Goal: Information Seeking & Learning: Learn about a topic

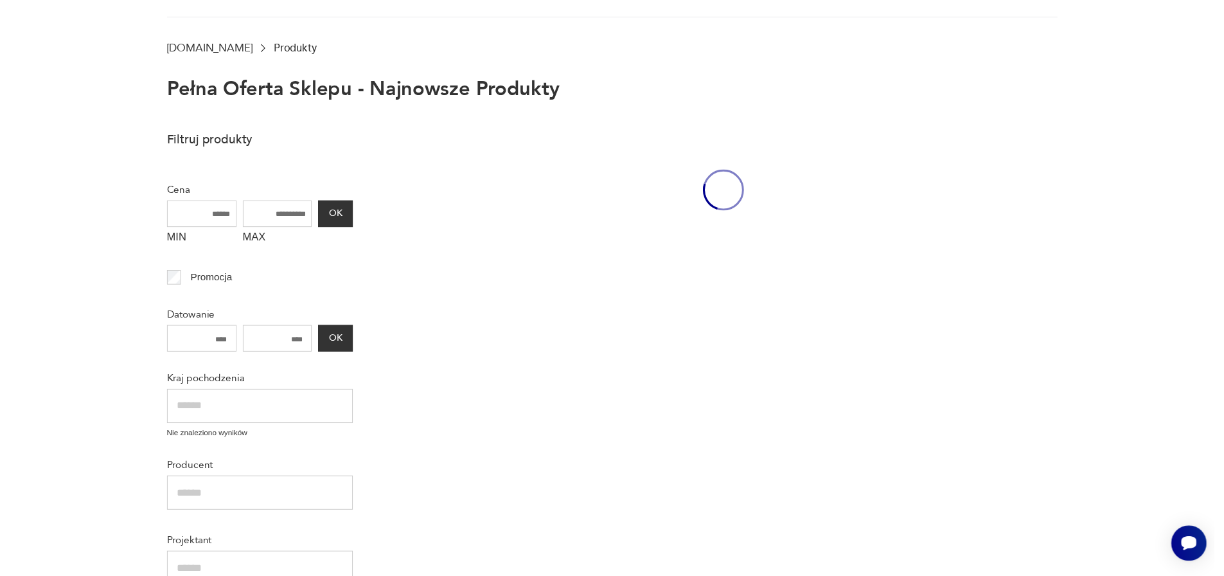
scroll to position [88, 0]
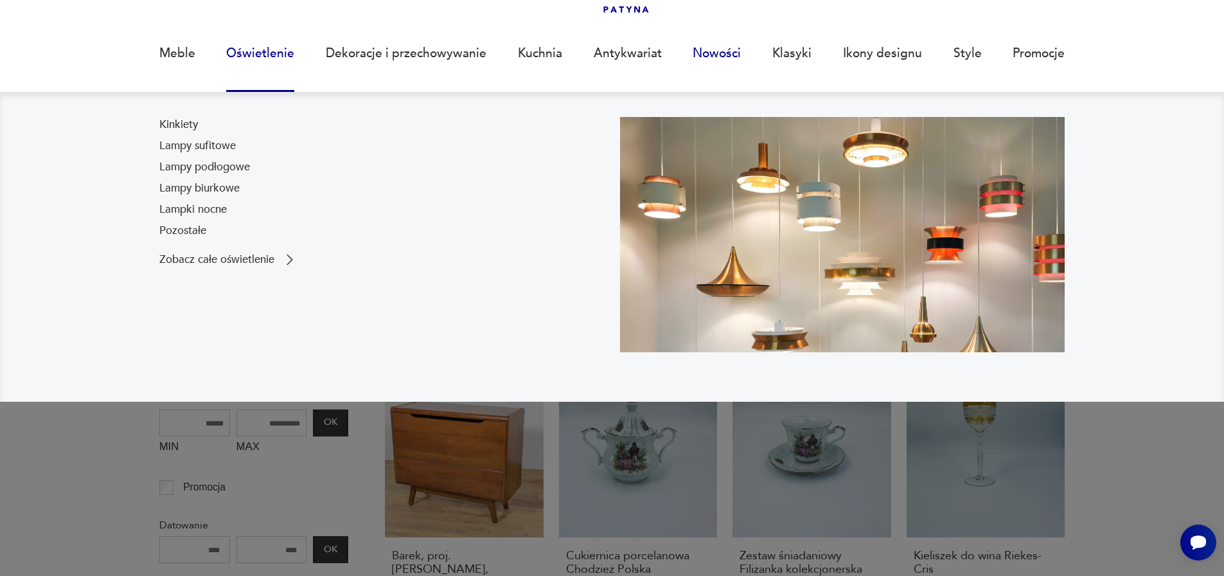
click at [723, 52] on link "Nowości" at bounding box center [716, 53] width 48 height 59
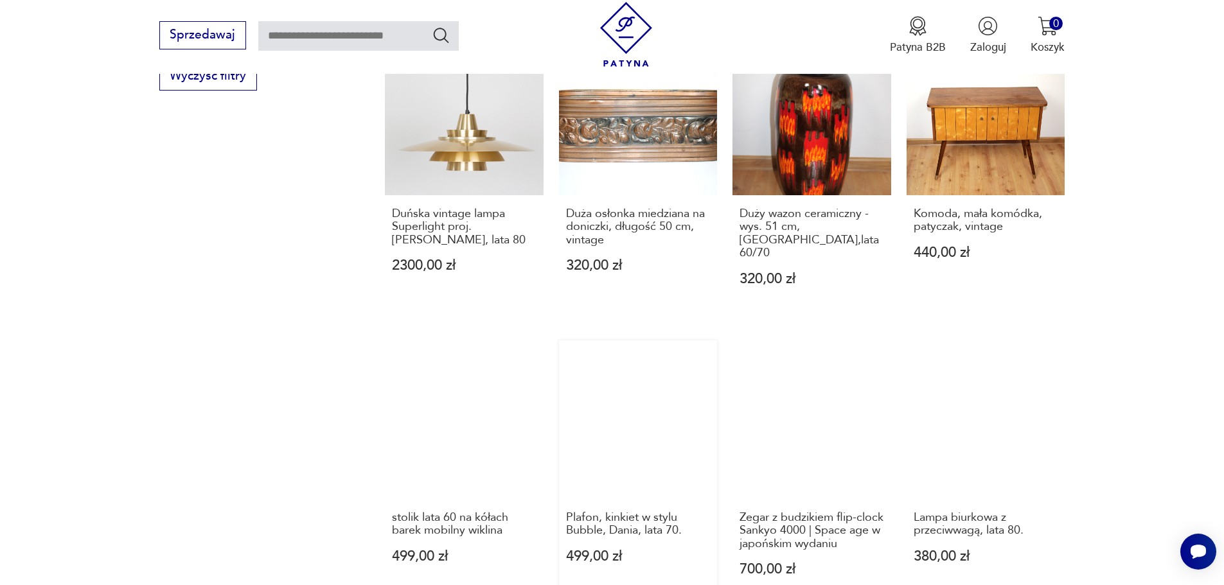
scroll to position [1092, 0]
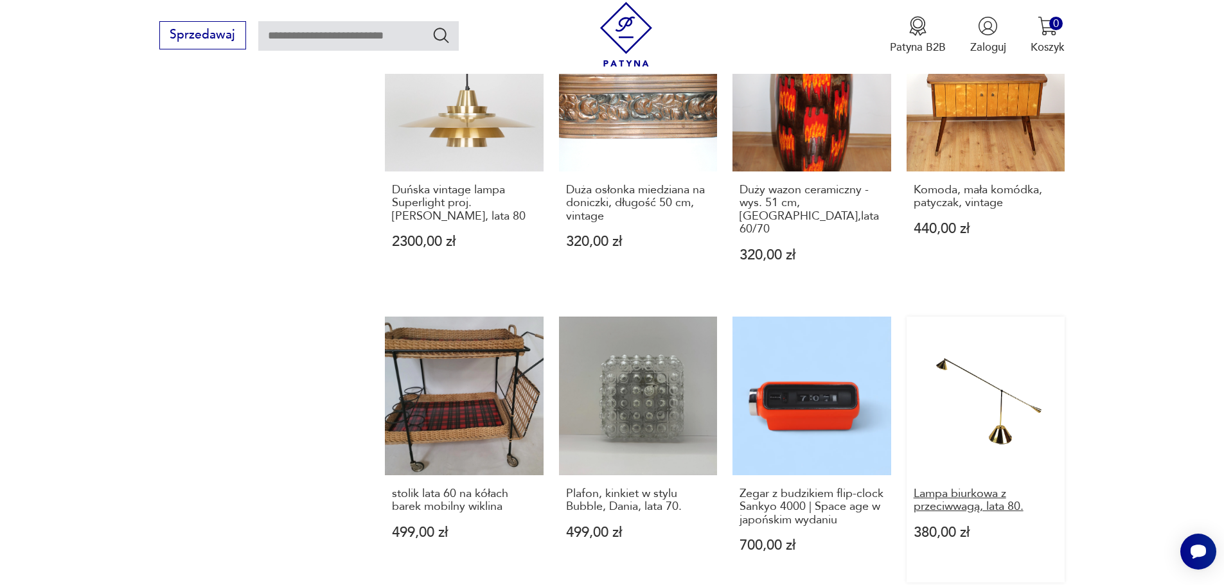
click at [960, 488] on h3 "Lampa biurkowa z przeciwwagą, lata 80." at bounding box center [985, 501] width 145 height 26
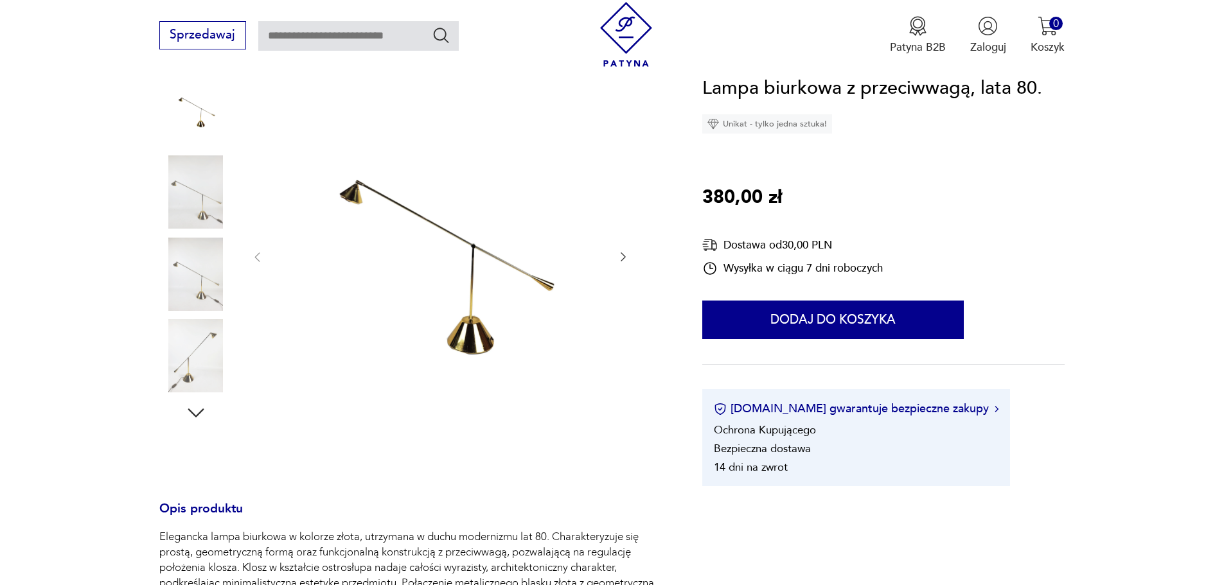
scroll to position [193, 0]
click at [624, 258] on icon "button" at bounding box center [623, 257] width 5 height 9
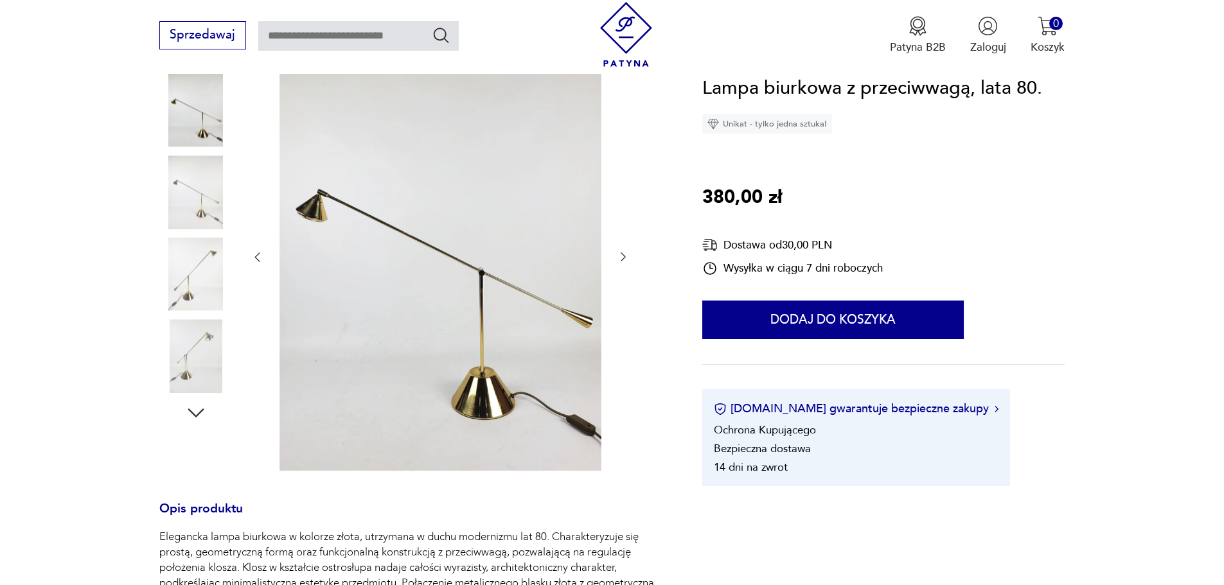
scroll to position [0, 0]
click at [624, 258] on icon "button" at bounding box center [623, 257] width 5 height 9
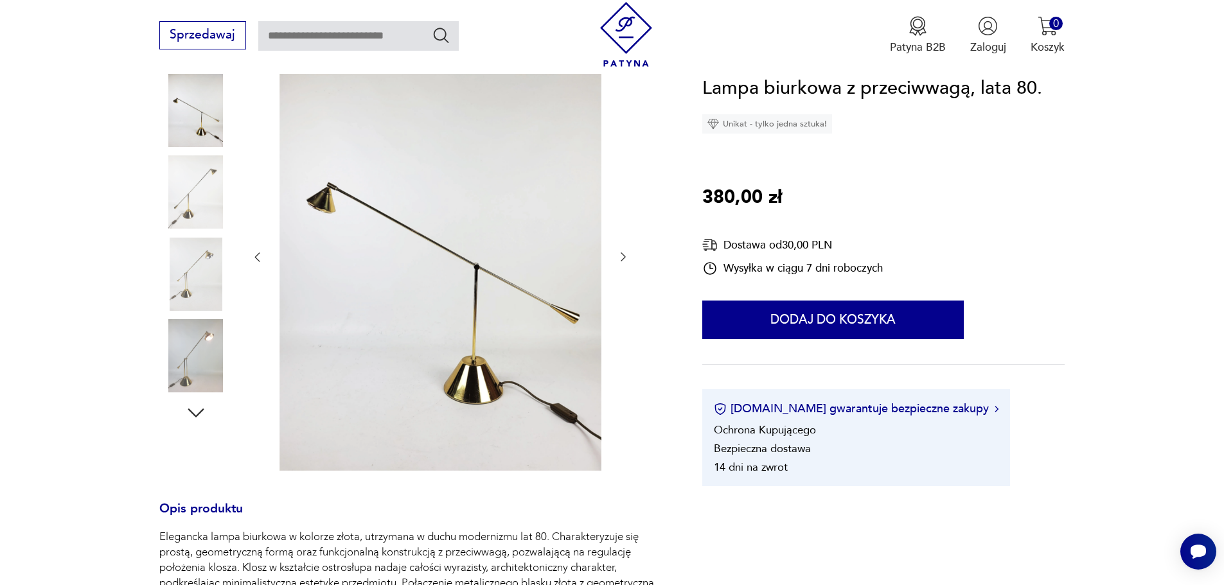
click at [624, 258] on icon "button" at bounding box center [623, 257] width 5 height 9
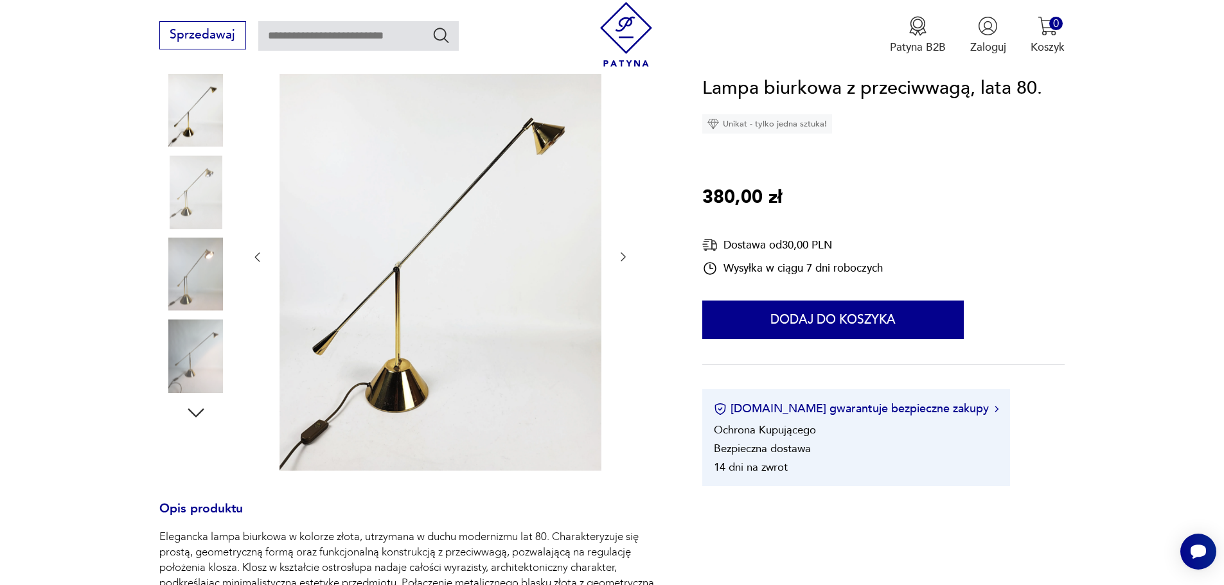
click at [621, 258] on icon "button" at bounding box center [623, 257] width 13 height 13
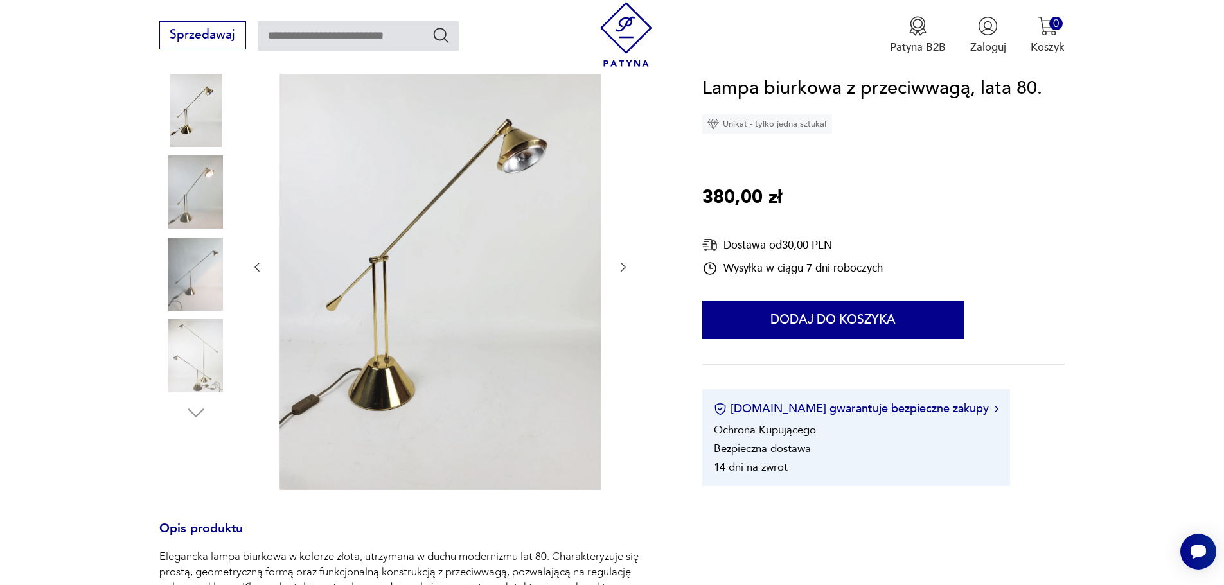
click at [621, 258] on div at bounding box center [440, 268] width 379 height 452
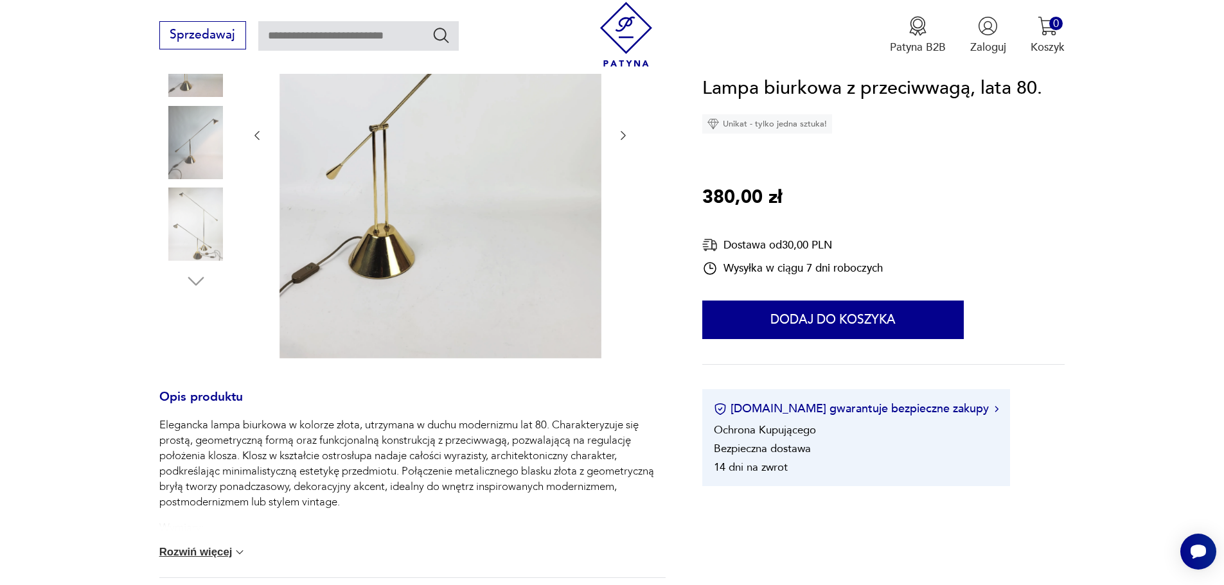
scroll to position [385, 0]
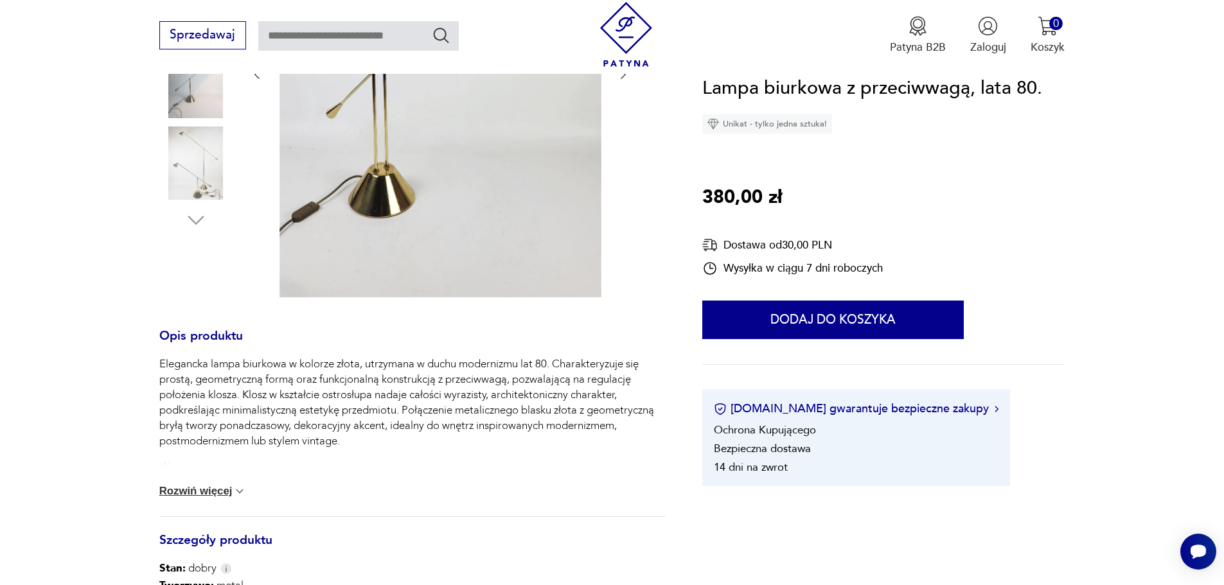
click at [209, 163] on img at bounding box center [195, 163] width 73 height 73
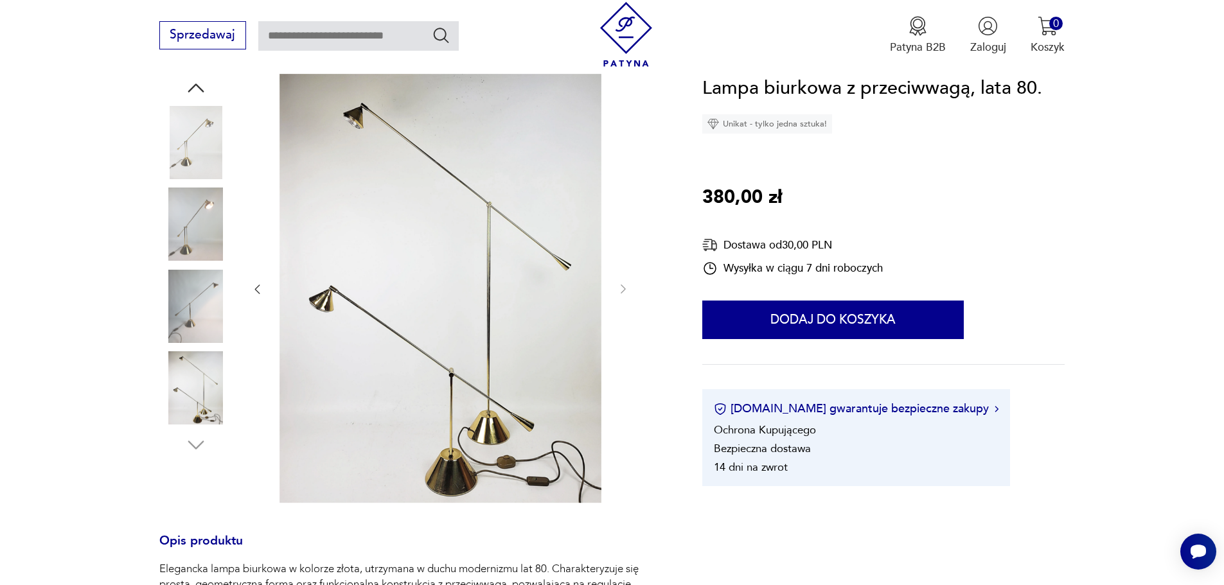
scroll to position [183, 0]
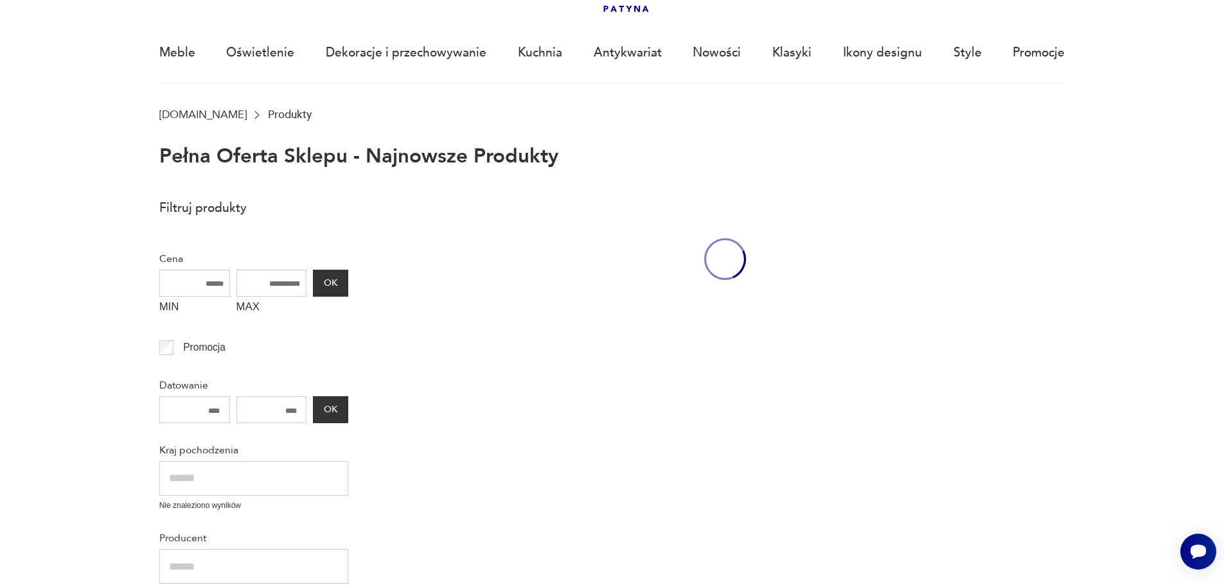
scroll to position [88, 0]
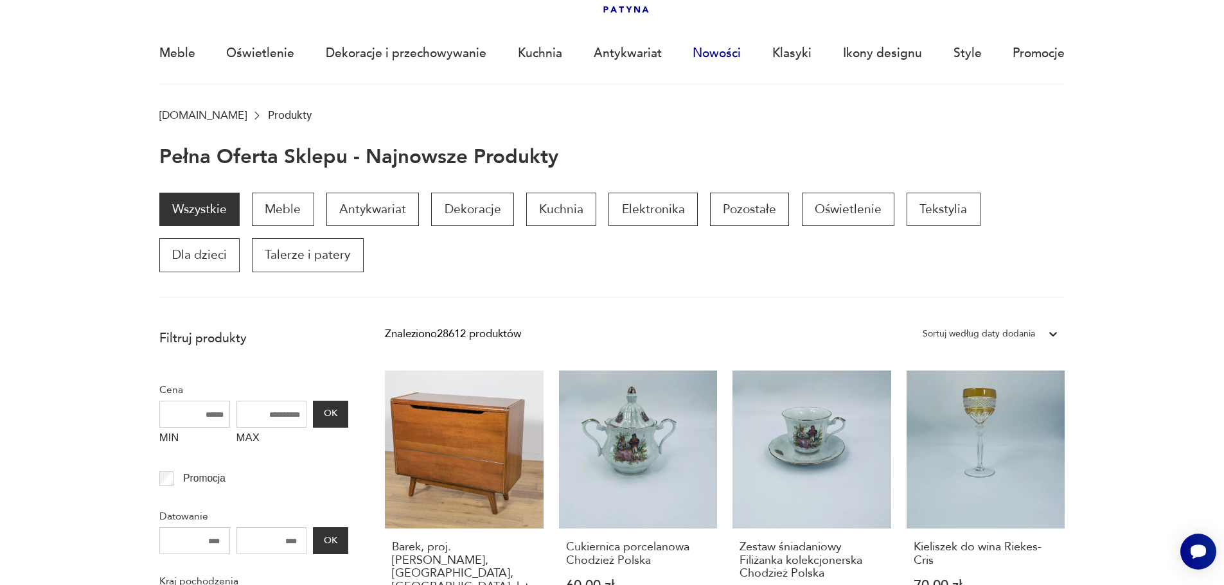
click at [708, 54] on link "Nowości" at bounding box center [716, 53] width 48 height 59
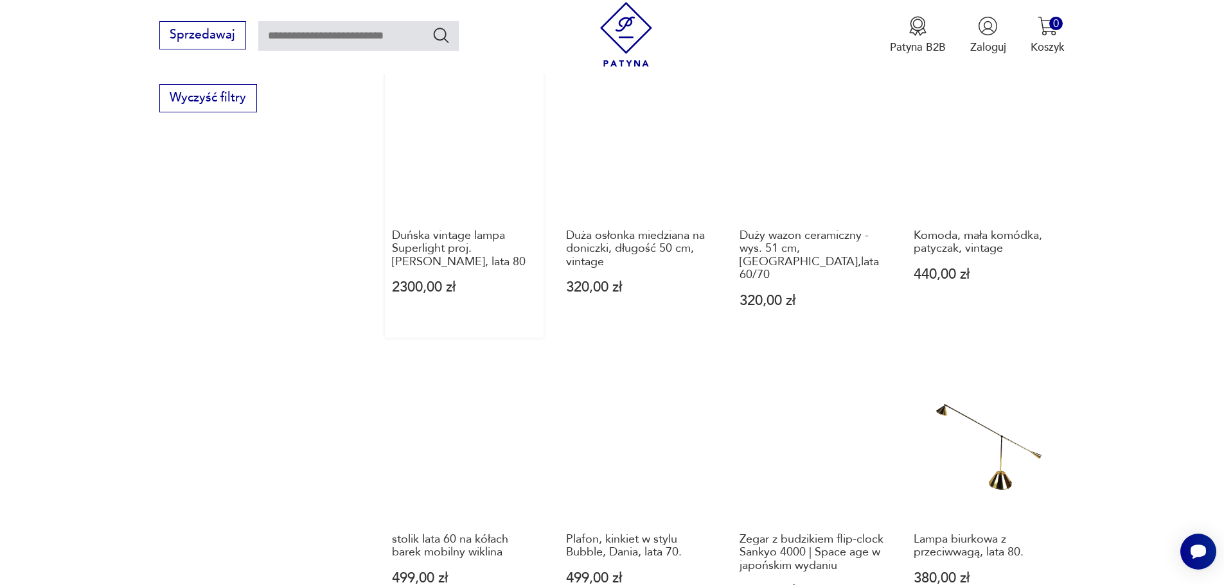
scroll to position [1116, 0]
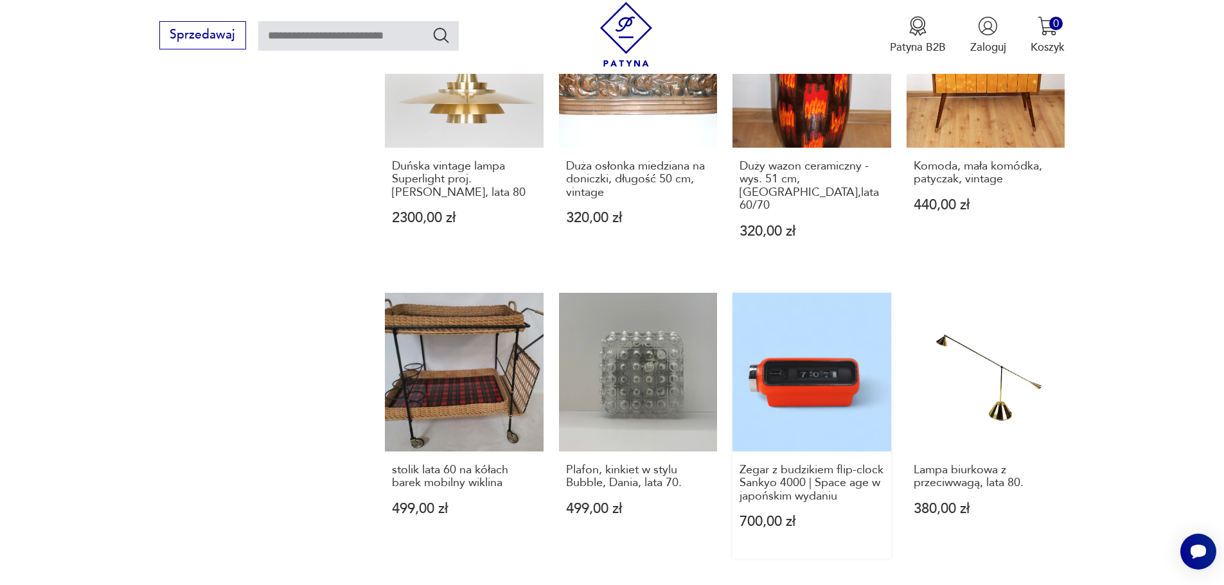
click at [780, 326] on link "Zegar z budzikiem flip-clock Sankyo 4000 | Space age w japońskim wydaniu 700,00…" at bounding box center [811, 426] width 159 height 266
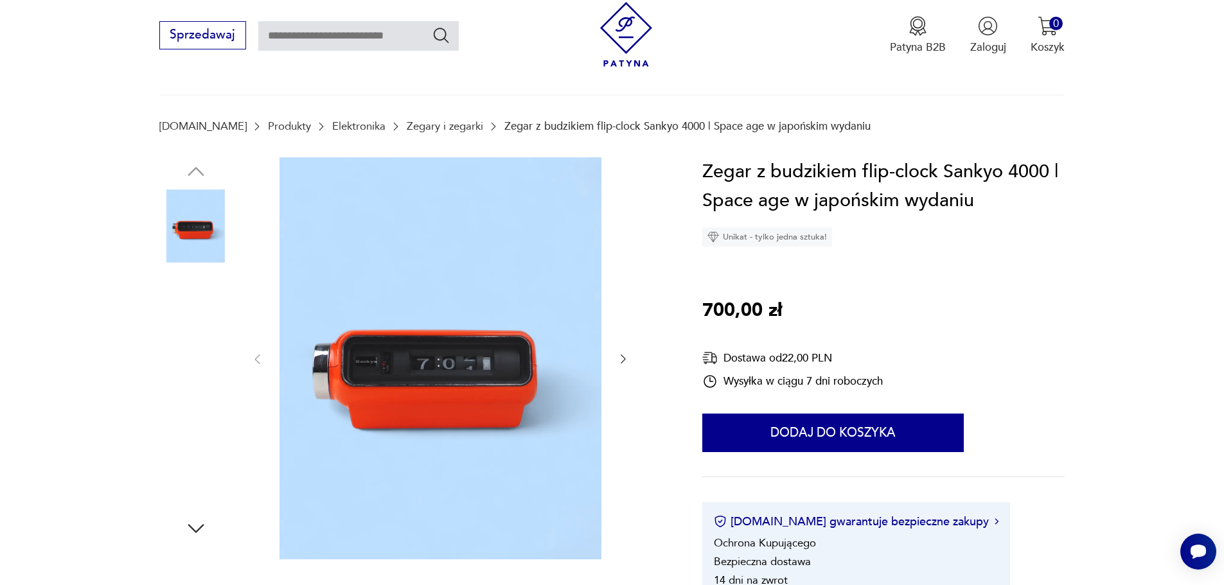
scroll to position [128, 0]
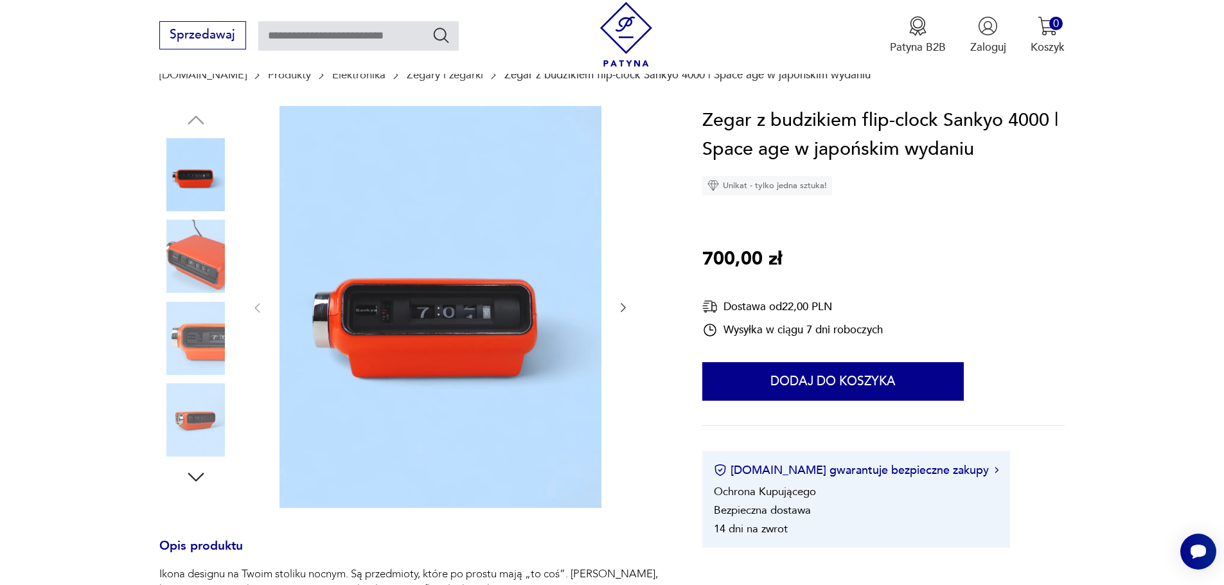
click at [621, 308] on icon "button" at bounding box center [623, 307] width 13 height 13
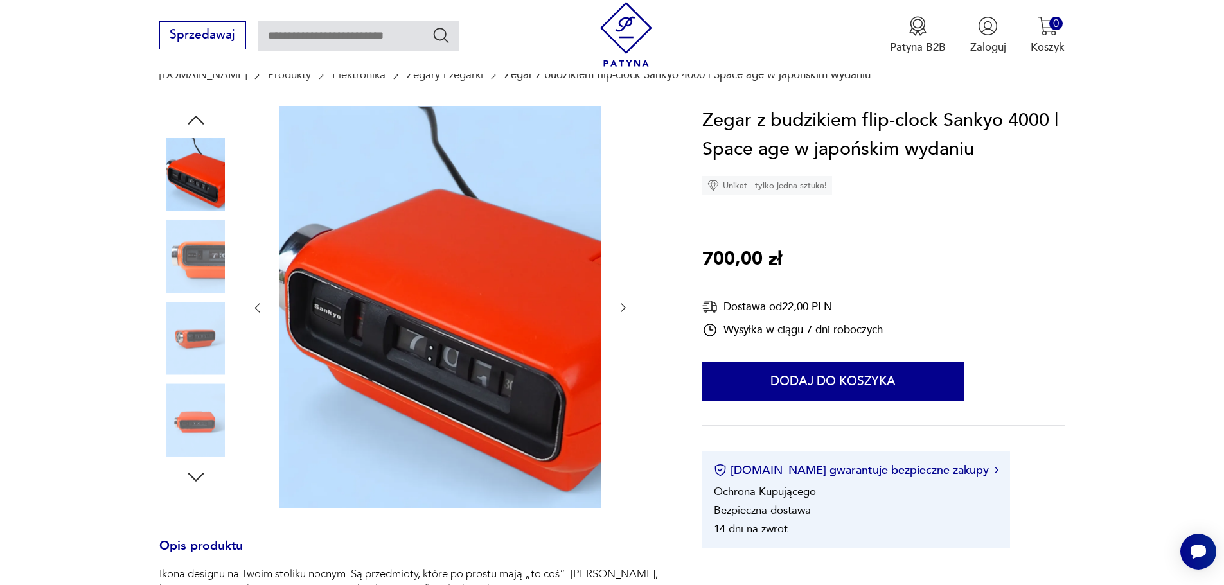
click at [621, 310] on icon "button" at bounding box center [623, 307] width 13 height 13
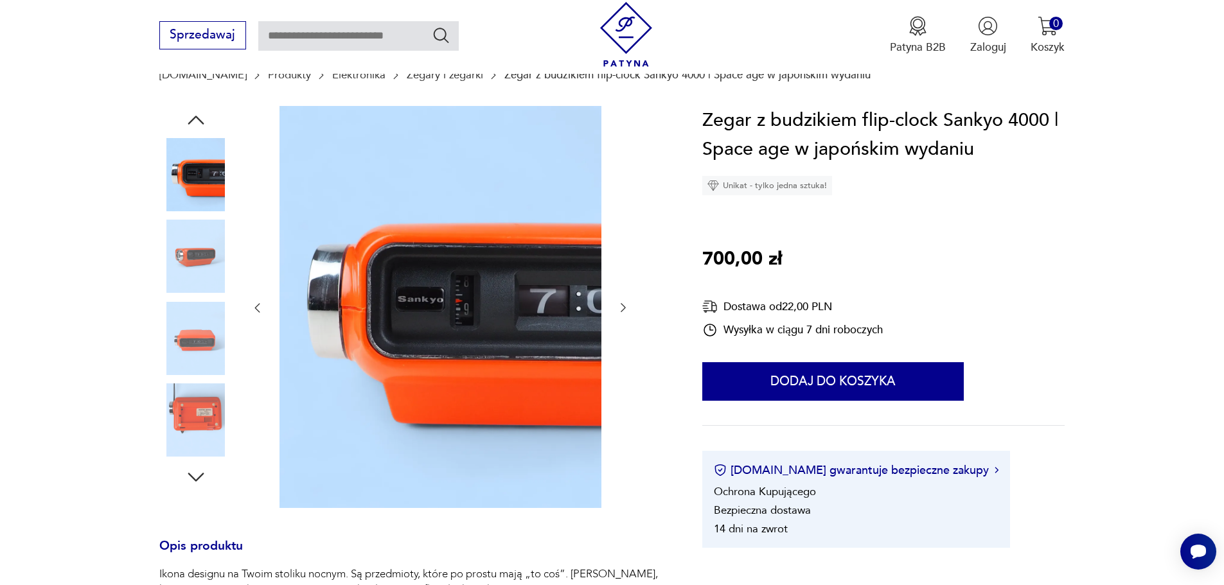
click at [621, 310] on icon "button" at bounding box center [623, 307] width 13 height 13
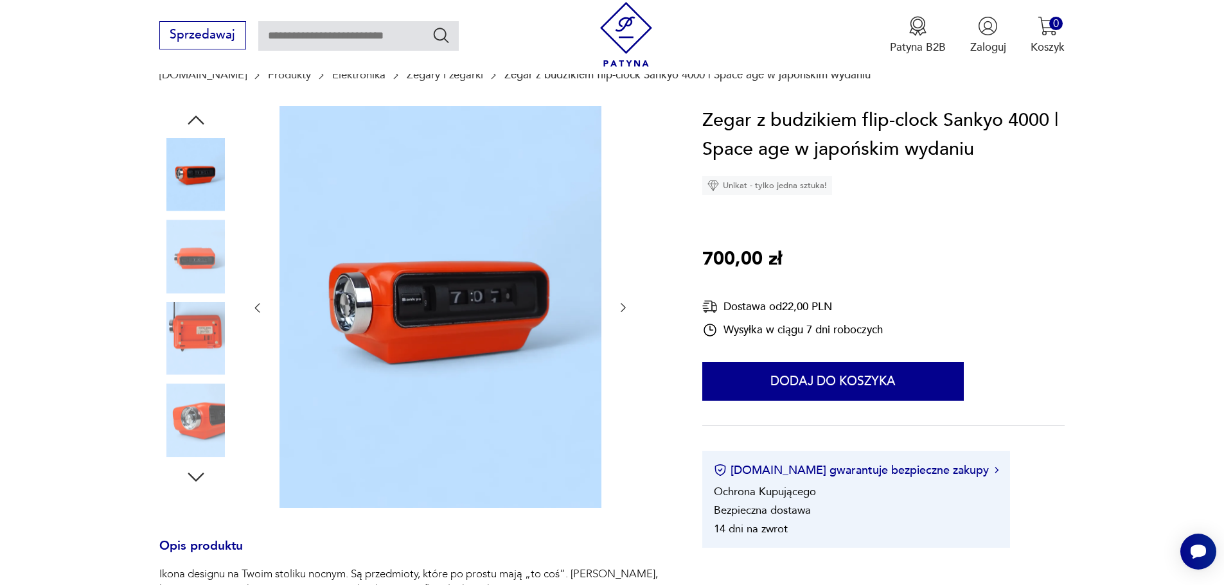
click at [621, 310] on icon "button" at bounding box center [623, 307] width 13 height 13
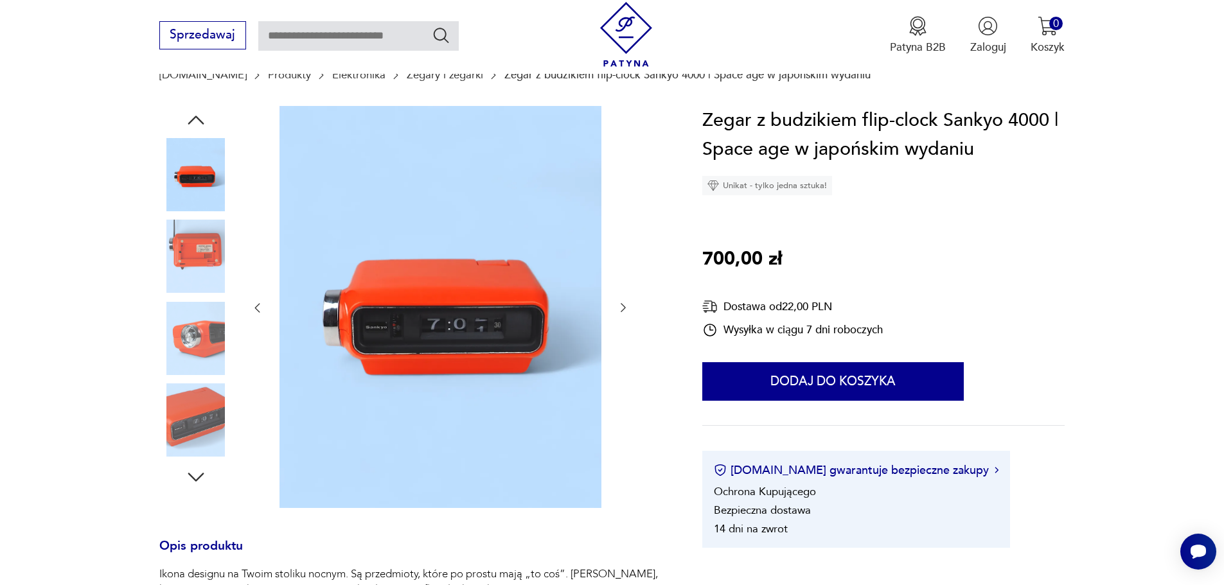
click at [621, 310] on icon "button" at bounding box center [623, 307] width 13 height 13
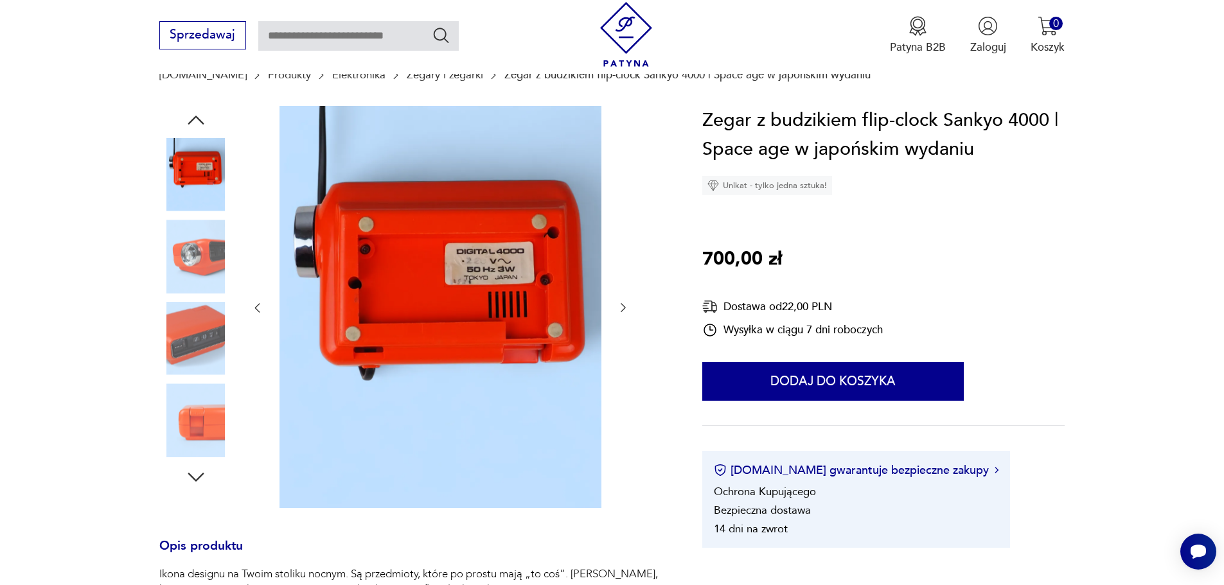
click at [621, 310] on icon "button" at bounding box center [623, 307] width 13 height 13
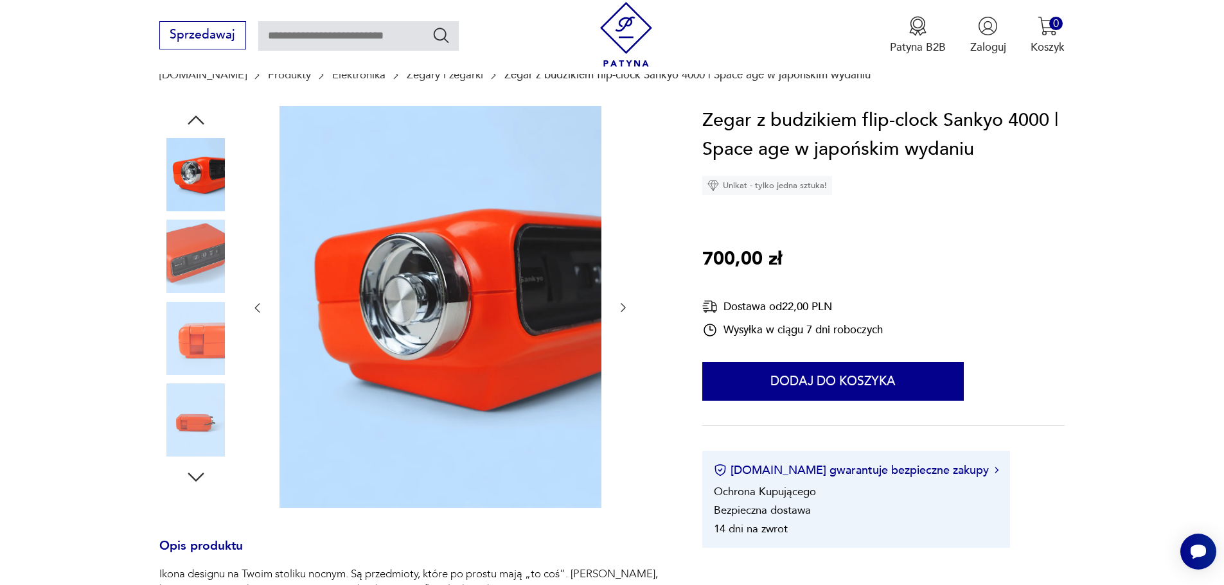
click at [621, 310] on icon "button" at bounding box center [623, 307] width 13 height 13
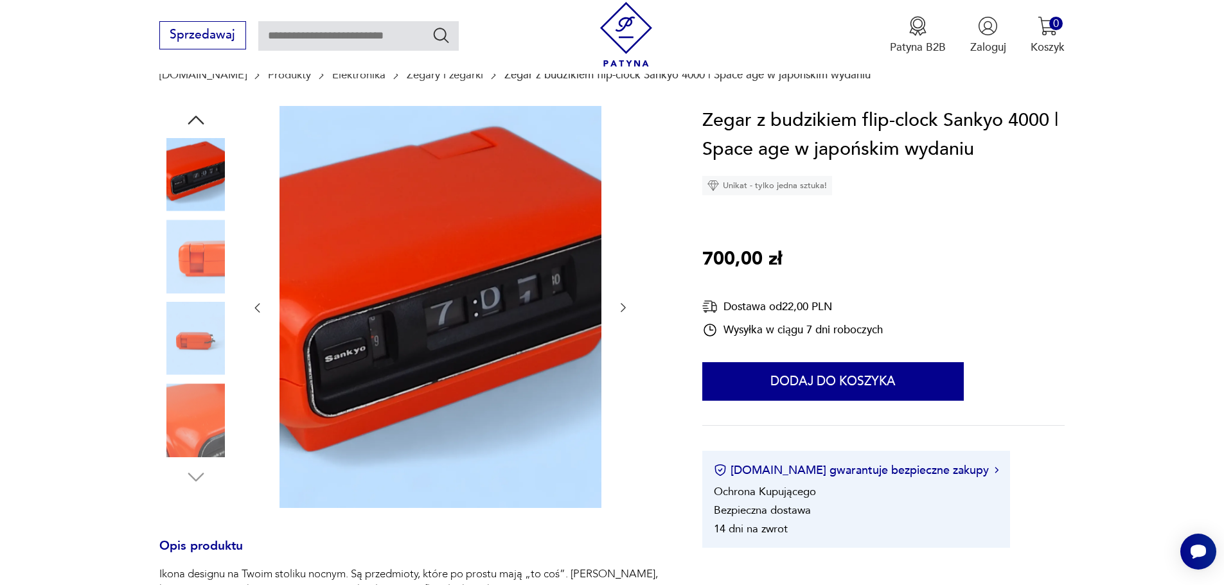
click at [621, 310] on icon "button" at bounding box center [623, 307] width 13 height 13
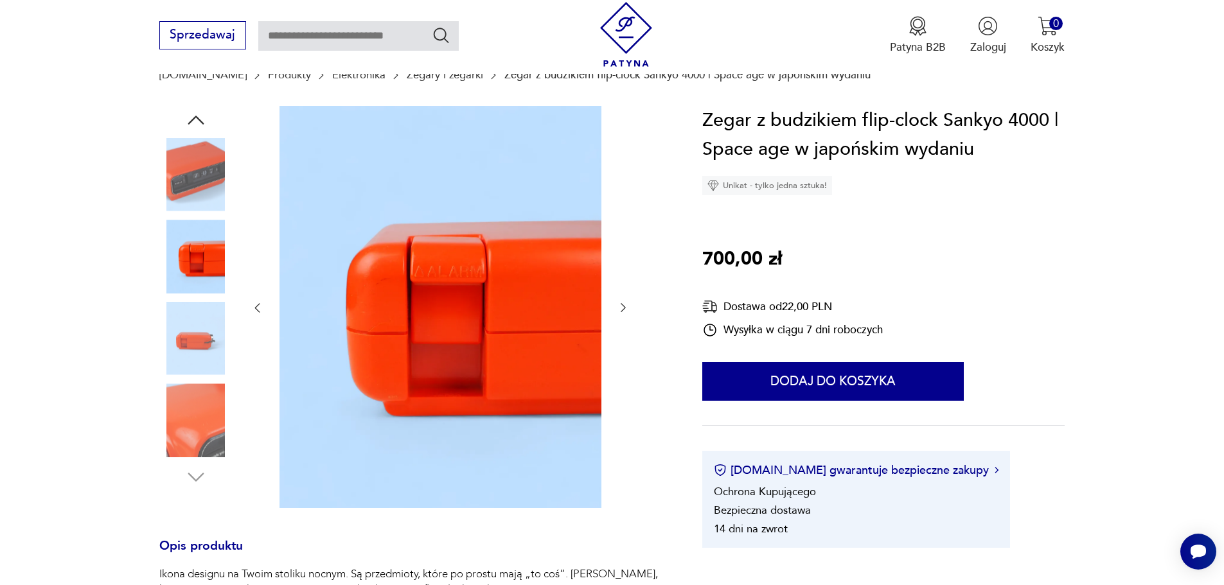
click at [621, 310] on icon "button" at bounding box center [623, 307] width 13 height 13
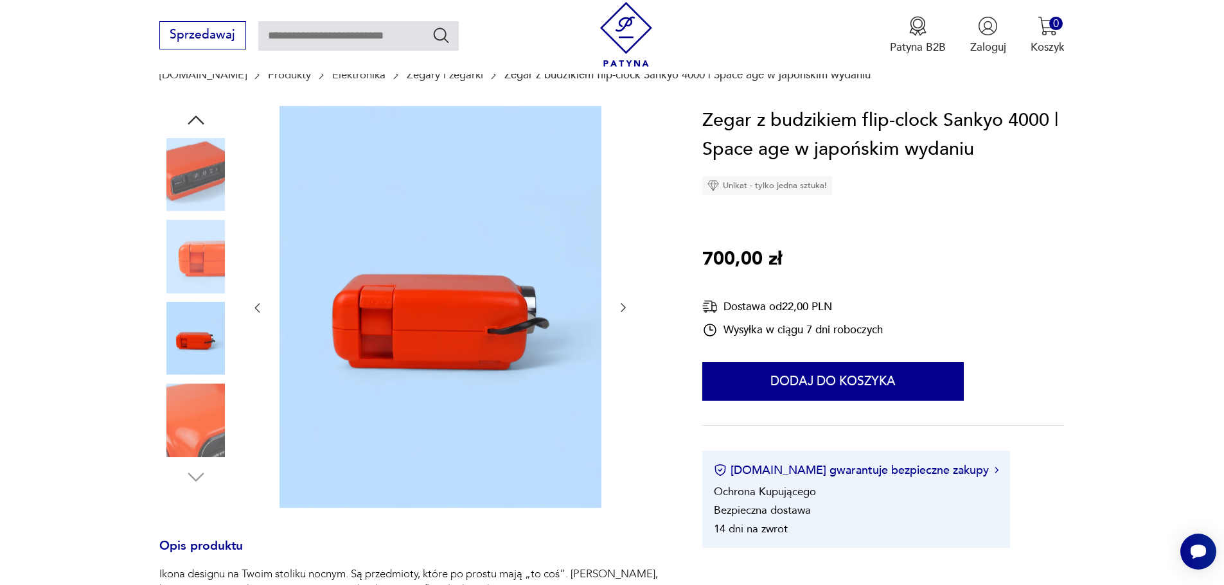
click at [621, 310] on icon "button" at bounding box center [623, 307] width 13 height 13
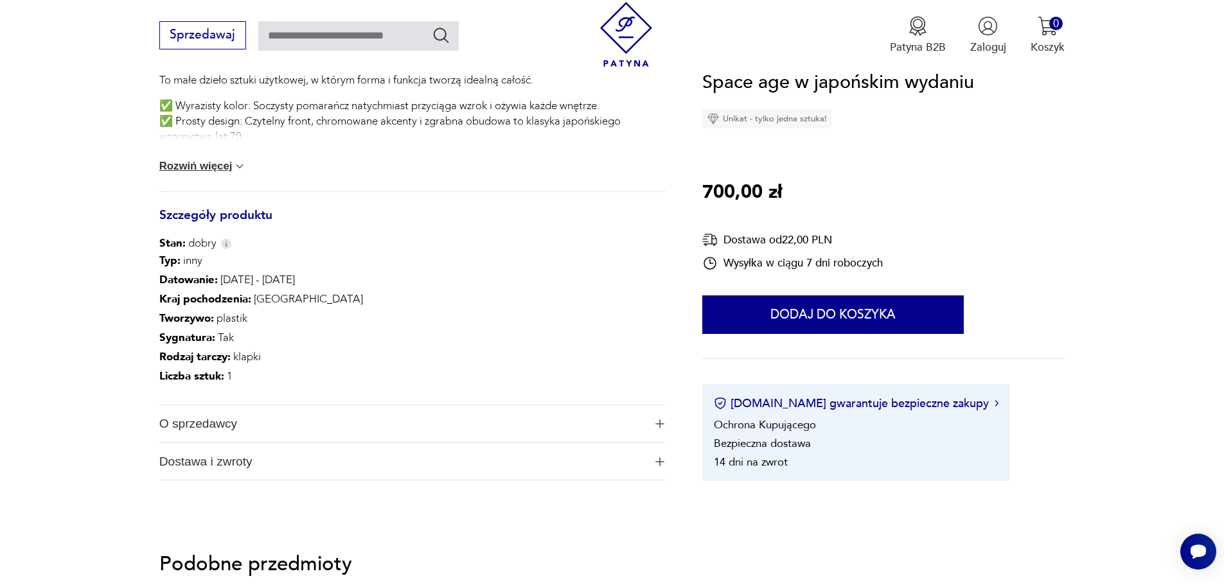
scroll to position [707, 0]
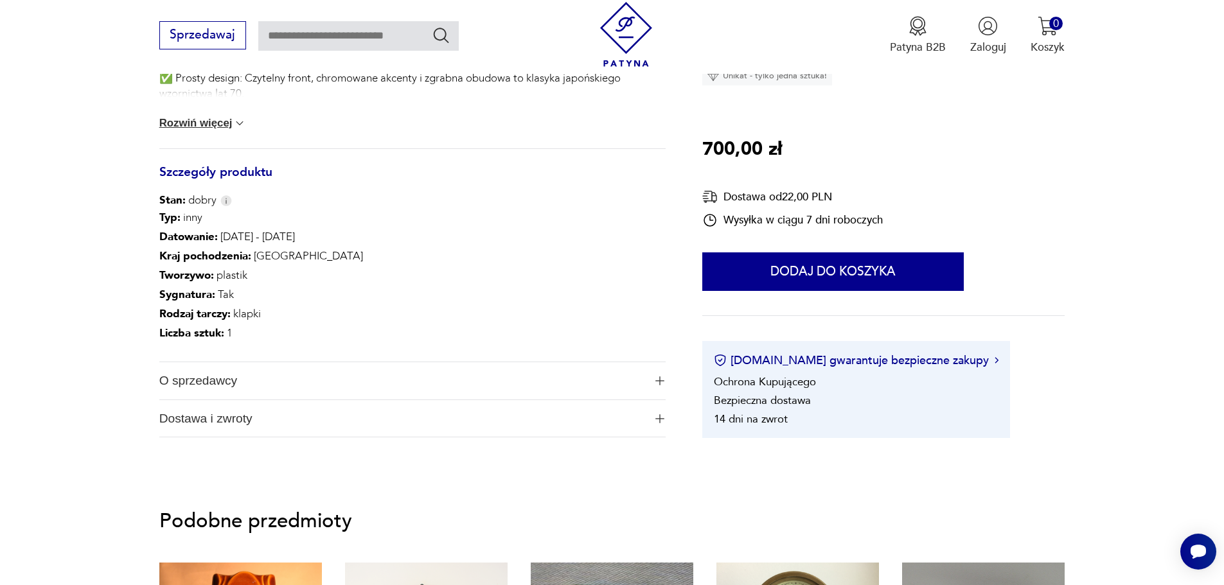
click at [656, 384] on img "button" at bounding box center [659, 380] width 9 height 9
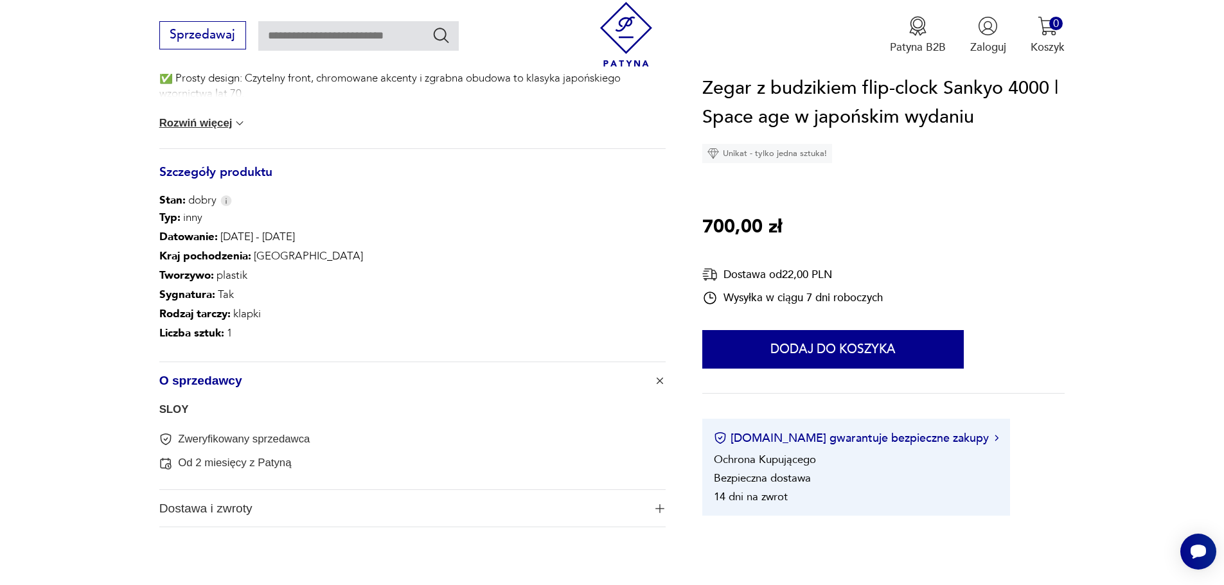
click at [168, 410] on link "SLOY" at bounding box center [174, 409] width 30 height 12
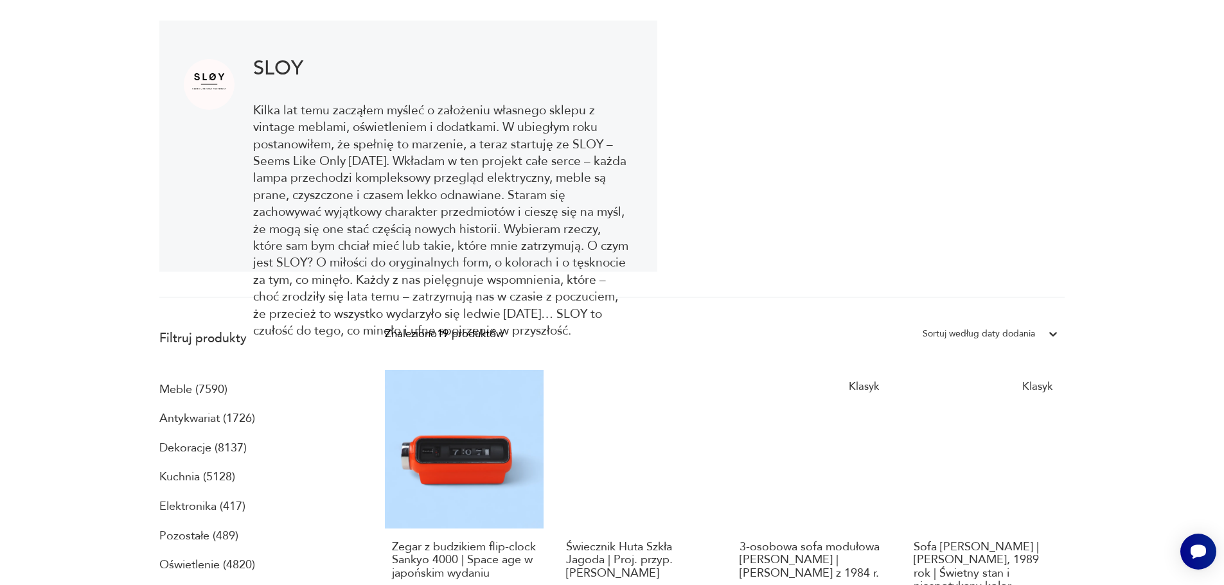
scroll to position [22, 0]
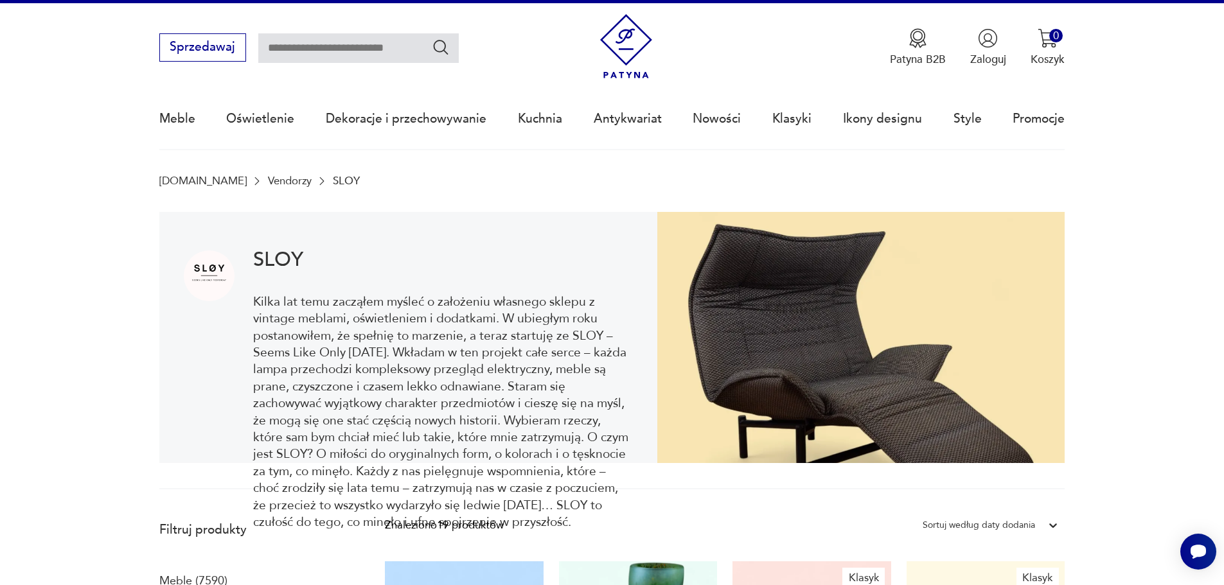
click at [212, 272] on img at bounding box center [209, 276] width 51 height 51
click at [290, 267] on h1 "SLOY" at bounding box center [443, 260] width 380 height 19
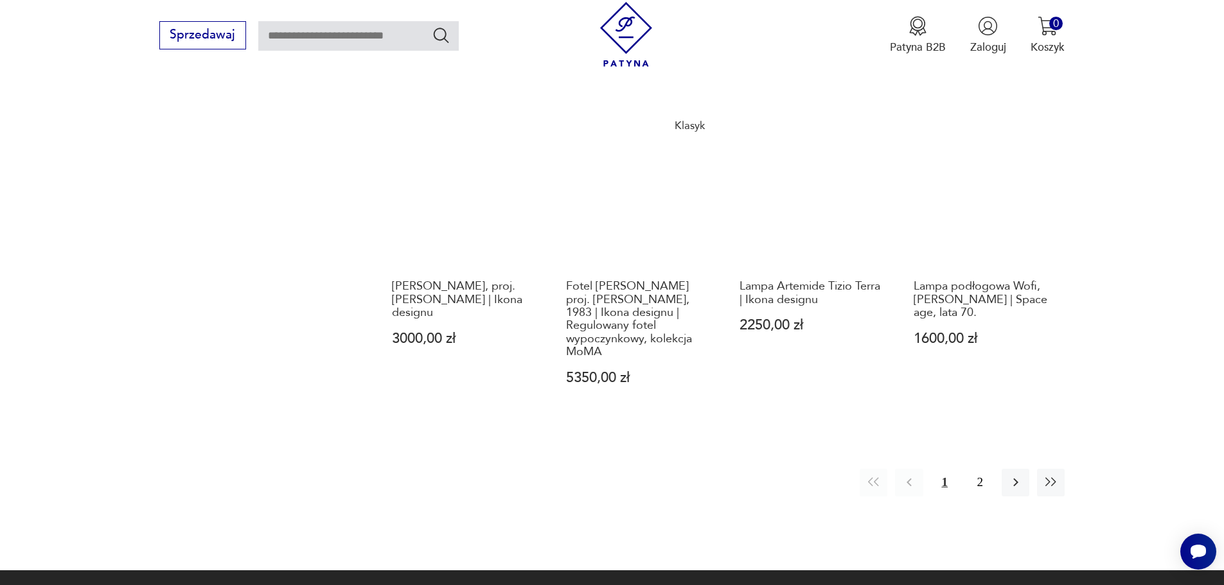
scroll to position [1436, 0]
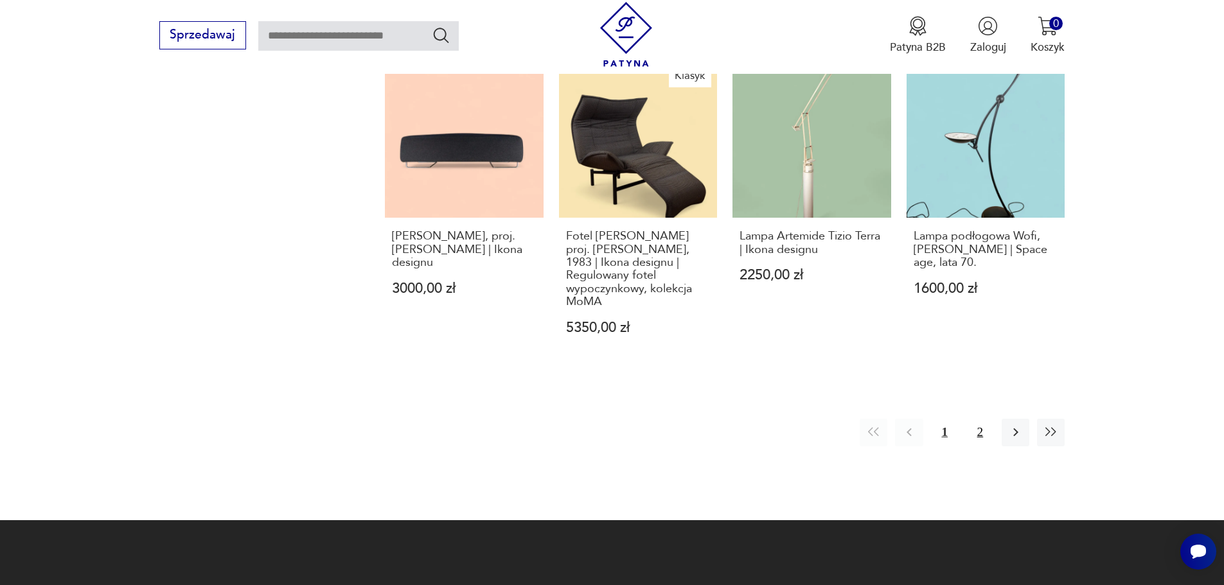
click at [979, 425] on button "2" at bounding box center [980, 433] width 28 height 28
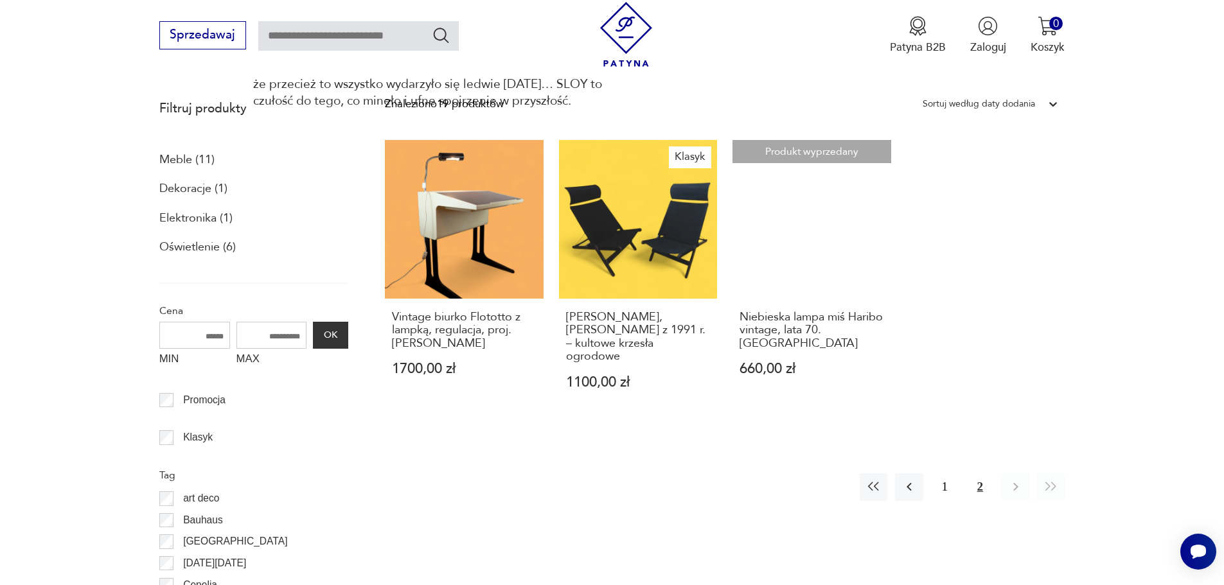
scroll to position [344, 0]
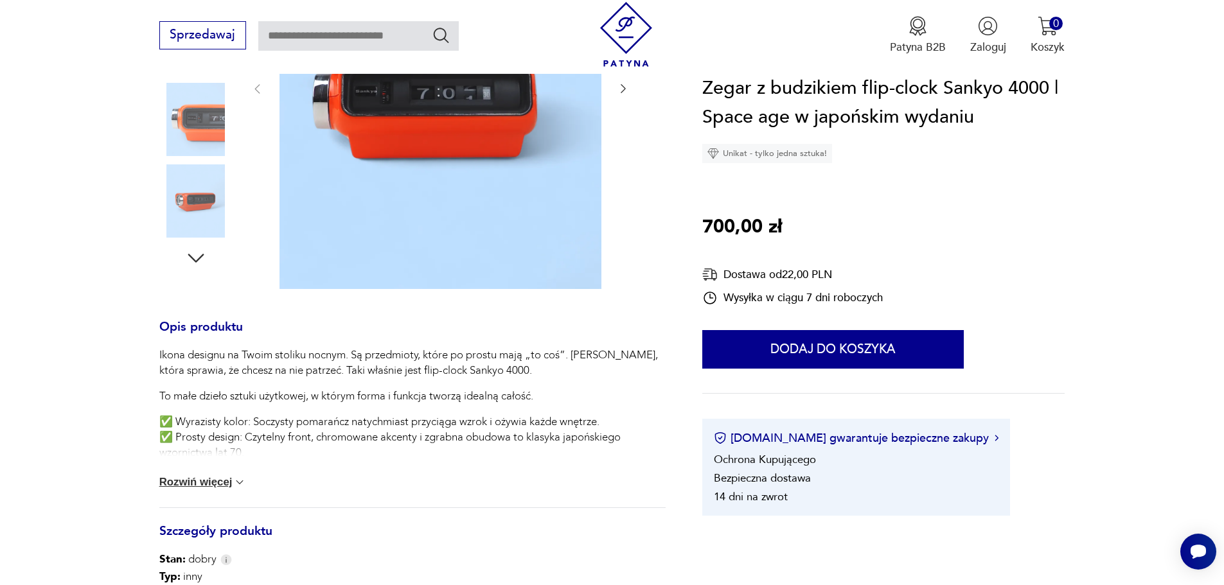
scroll to position [217, 0]
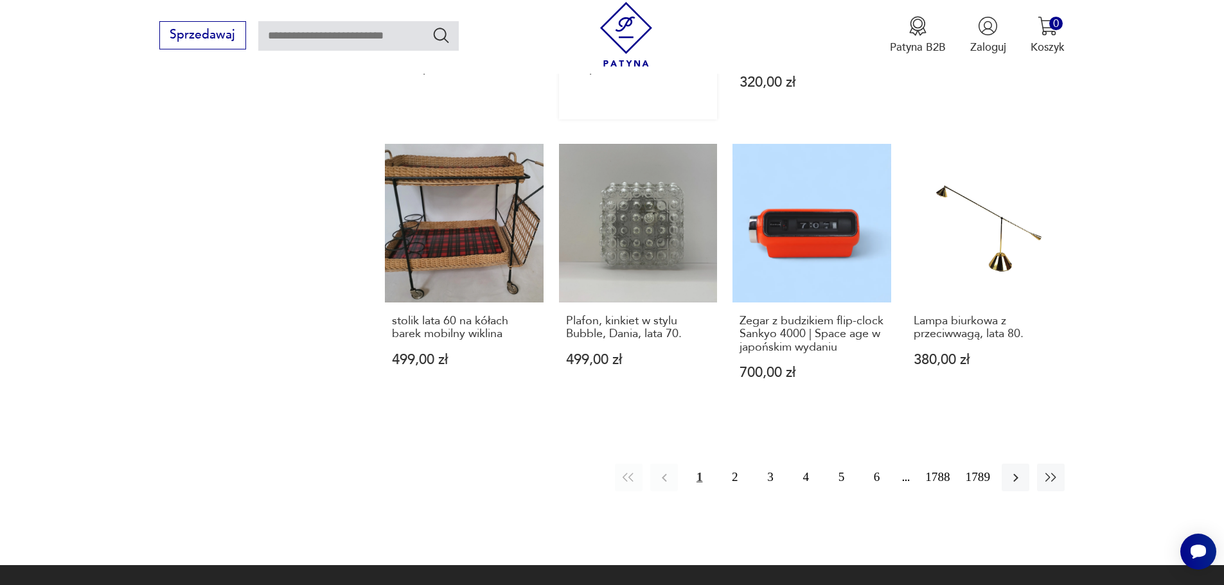
scroll to position [1309, 0]
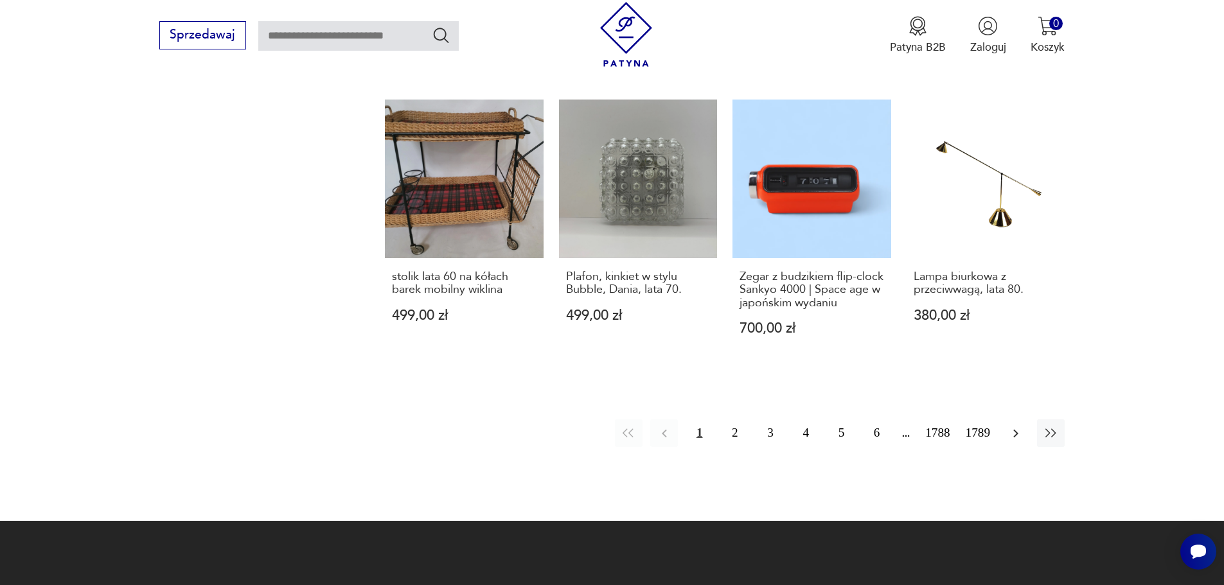
click at [1011, 426] on icon "button" at bounding box center [1015, 433] width 15 height 15
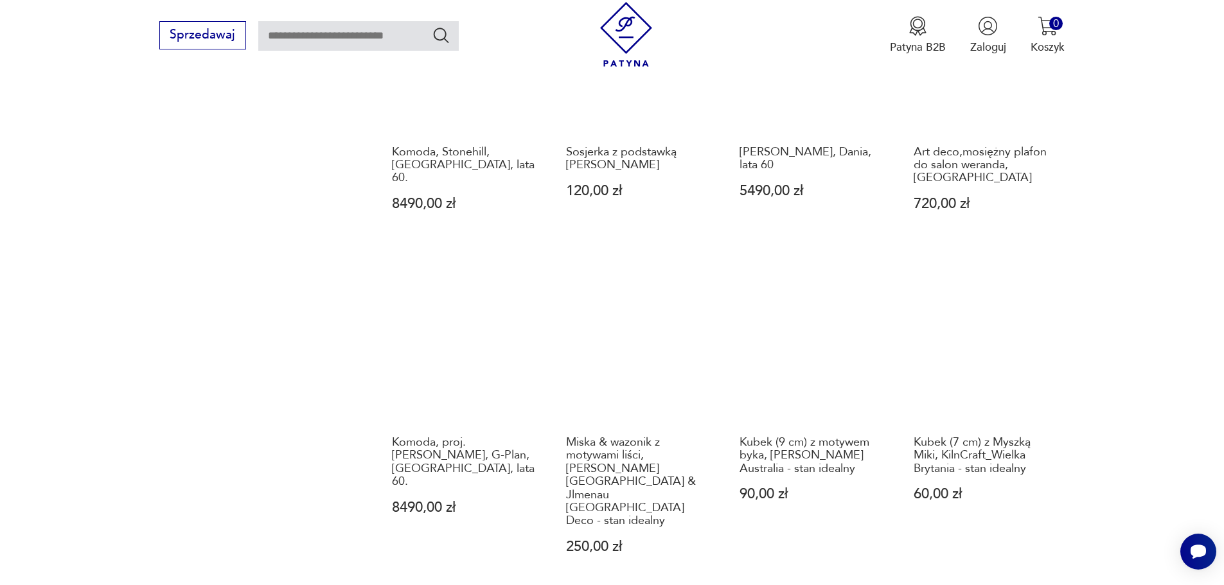
scroll to position [796, 0]
